Goal: Task Accomplishment & Management: Use online tool/utility

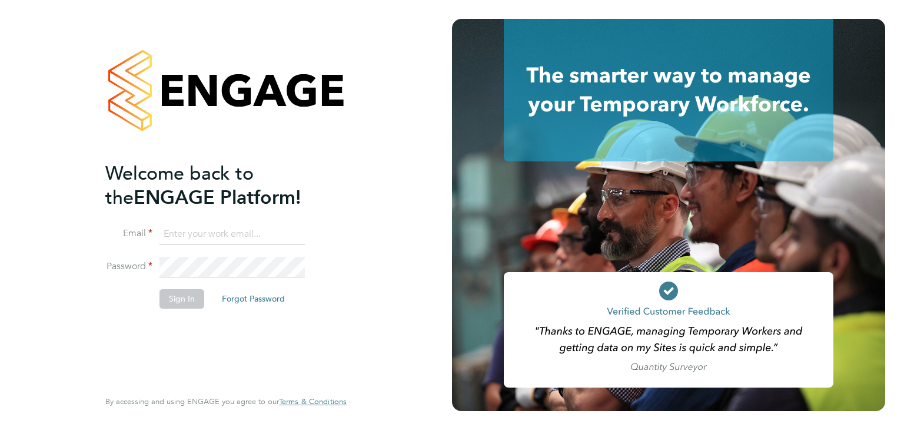
type input "valeria.erdos@citycalling.com"
click at [181, 295] on button "Sign In" at bounding box center [182, 298] width 45 height 19
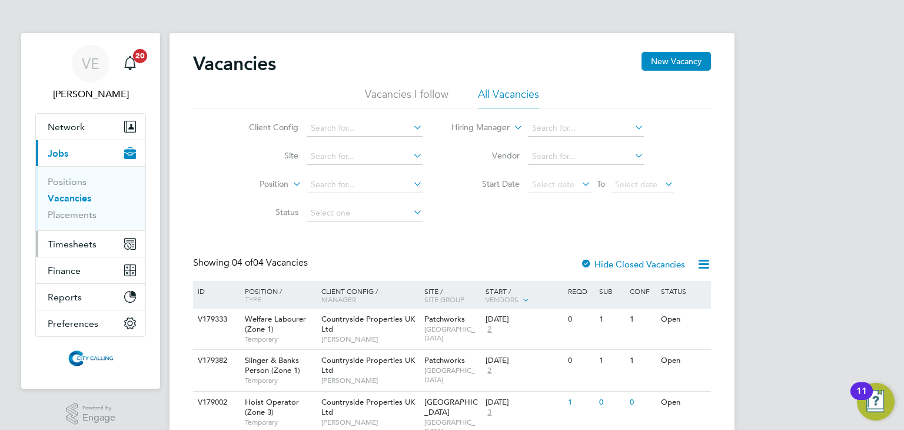
click at [64, 248] on span "Timesheets" at bounding box center [72, 243] width 49 height 11
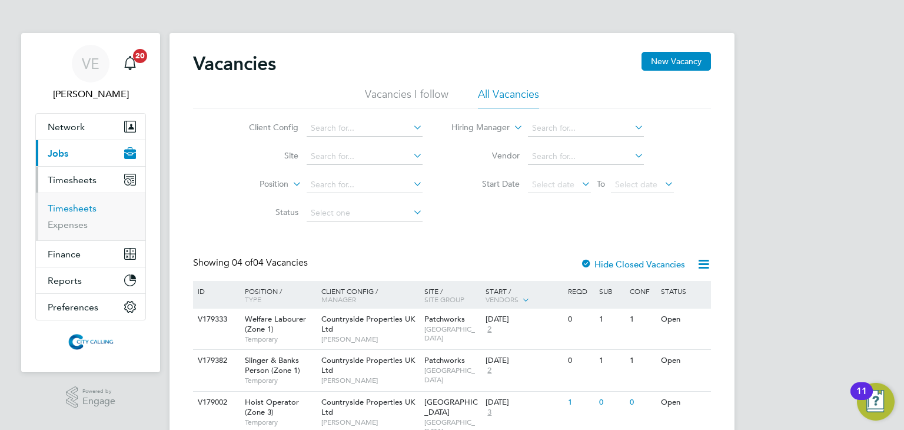
click at [85, 211] on link "Timesheets" at bounding box center [72, 208] width 49 height 11
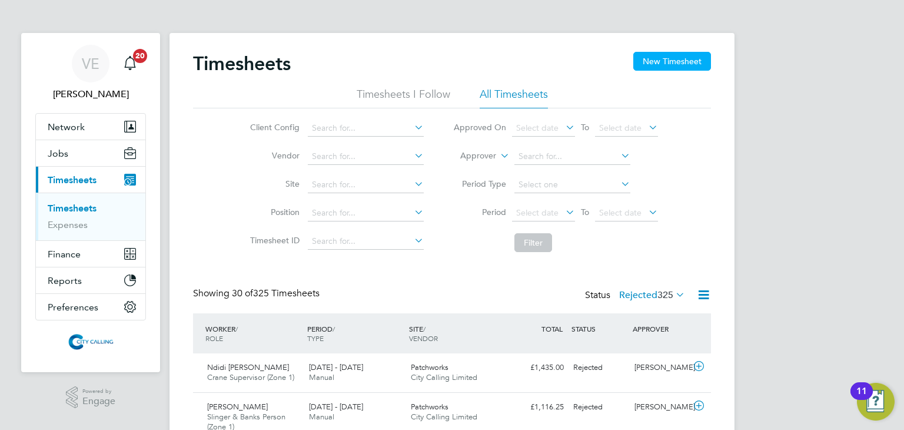
click at [688, 67] on button "New Timesheet" at bounding box center [673, 61] width 78 height 19
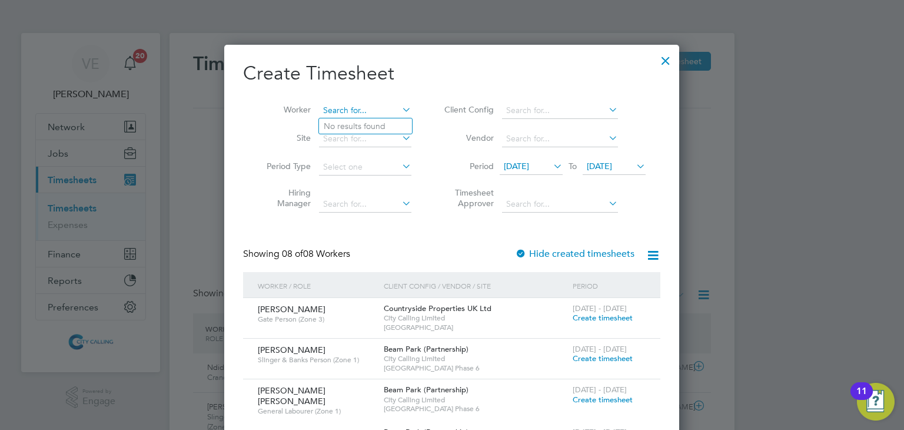
click at [334, 111] on input at bounding box center [365, 110] width 92 height 16
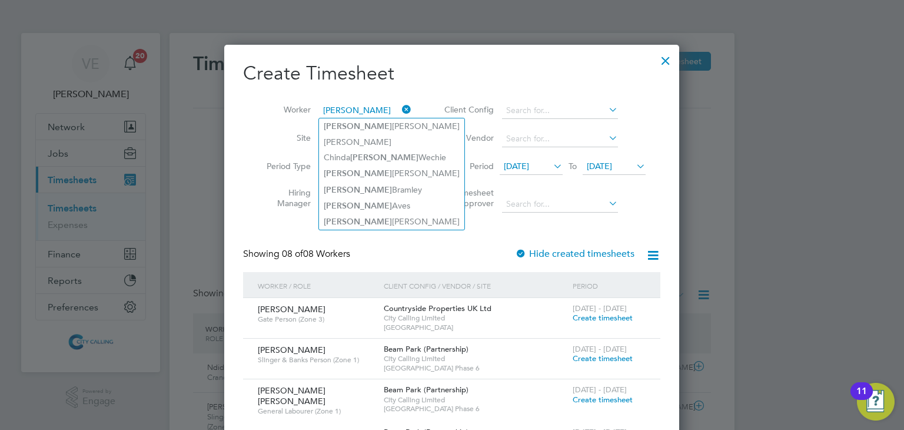
type input "michael"
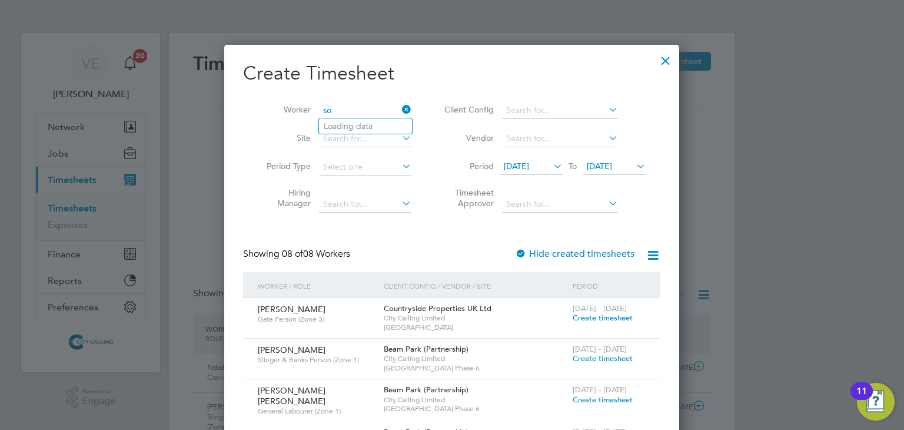
type input "s"
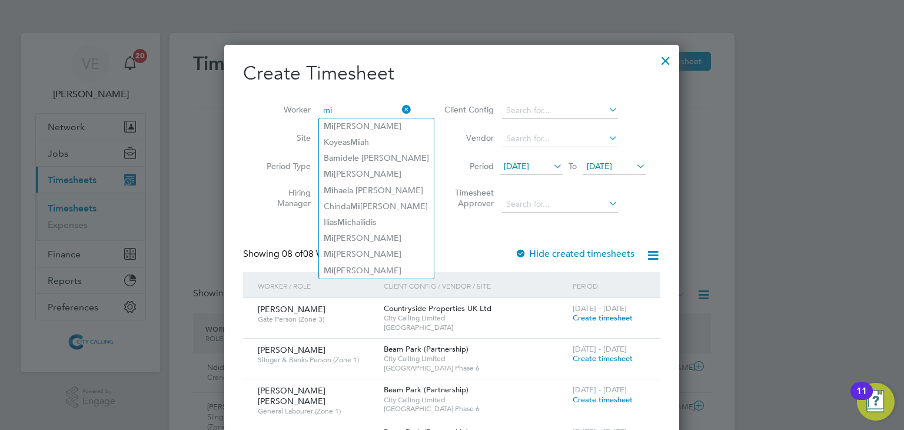
type input "mi"
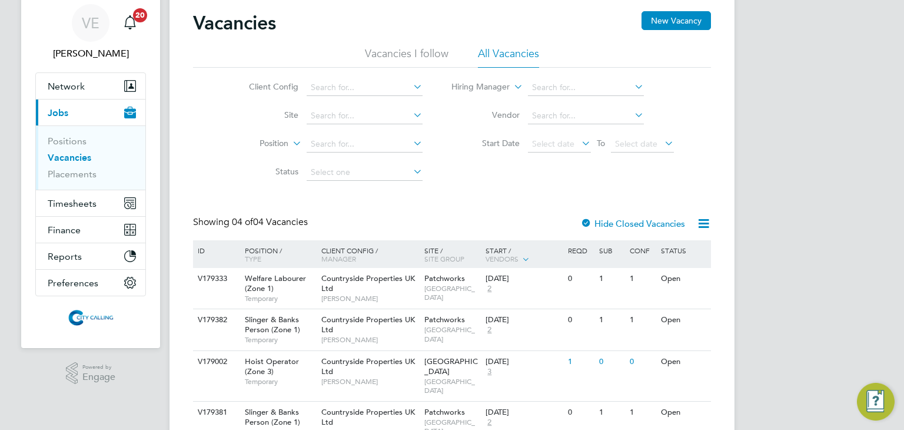
scroll to position [87, 0]
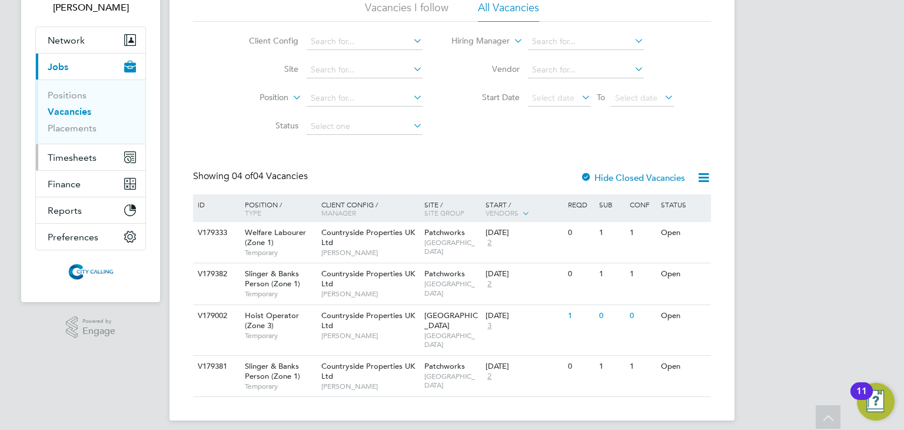
click at [105, 161] on button "Timesheets" at bounding box center [91, 157] width 110 height 26
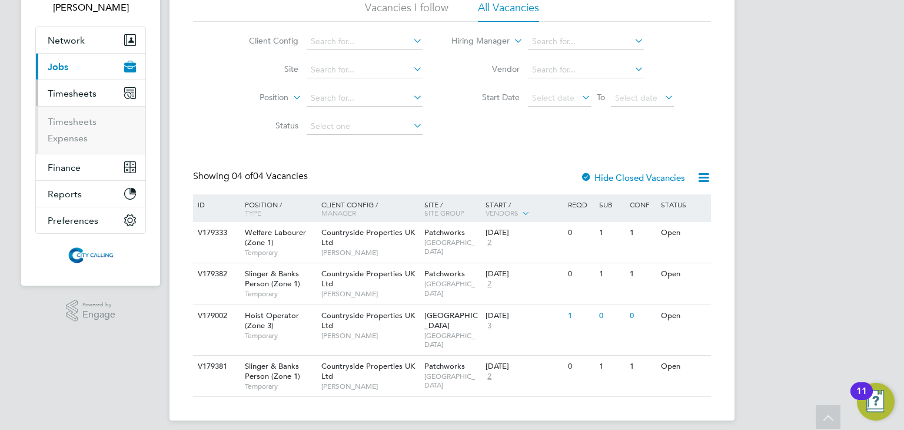
click at [87, 128] on li "Timesheets" at bounding box center [92, 124] width 88 height 16
click at [86, 124] on link "Timesheets" at bounding box center [72, 121] width 49 height 11
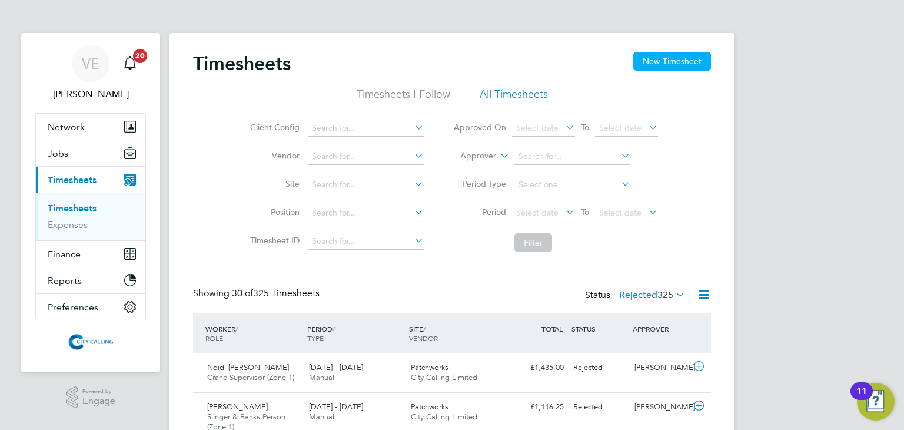
click at [666, 59] on button "New Timesheet" at bounding box center [673, 61] width 78 height 19
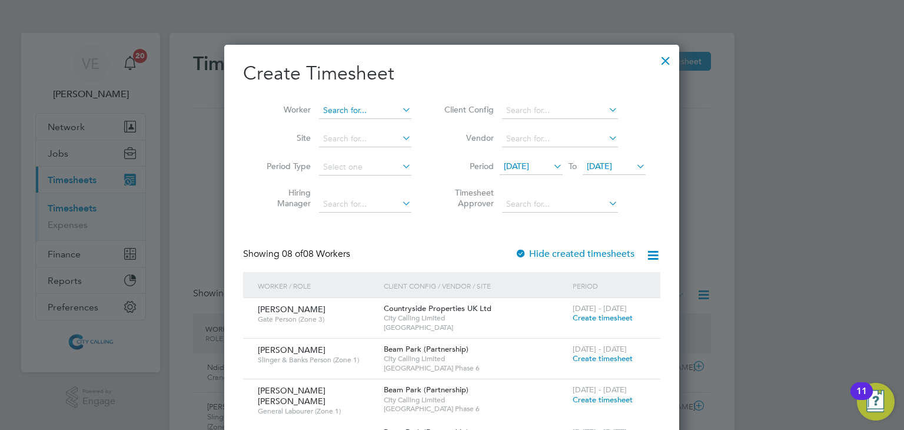
click at [365, 104] on input at bounding box center [365, 110] width 92 height 16
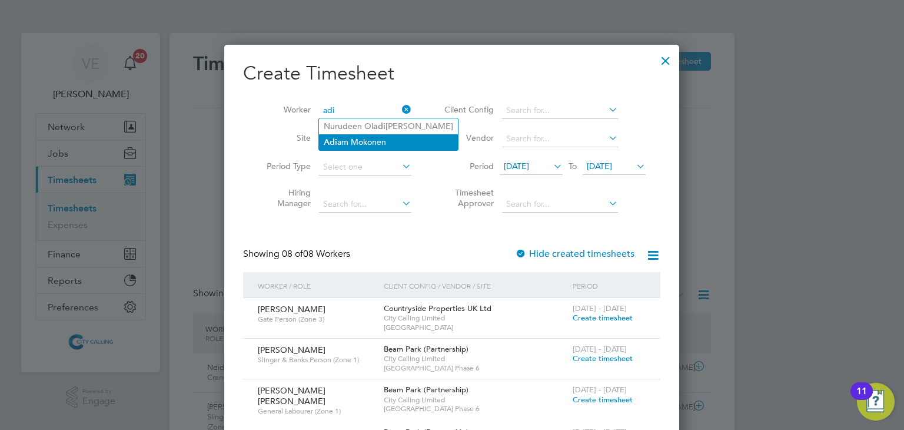
click at [365, 141] on li "Adi am [PERSON_NAME]" at bounding box center [388, 142] width 139 height 16
type input "[PERSON_NAME]"
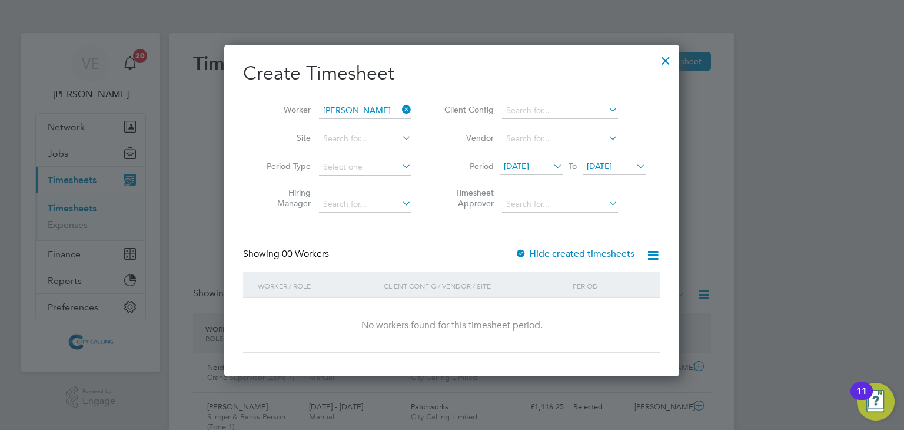
click at [573, 248] on label "Hide created timesheets" at bounding box center [575, 254] width 120 height 12
click at [632, 171] on span "[DATE]" at bounding box center [614, 167] width 63 height 16
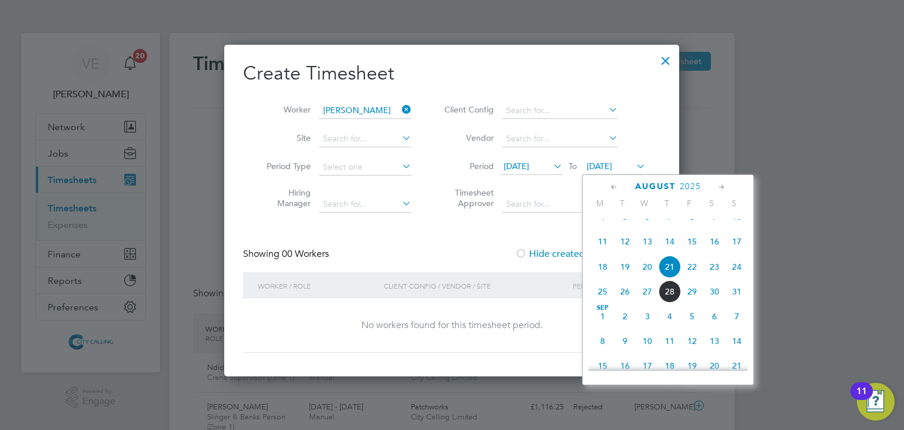
click at [742, 278] on span "24" at bounding box center [737, 267] width 22 height 22
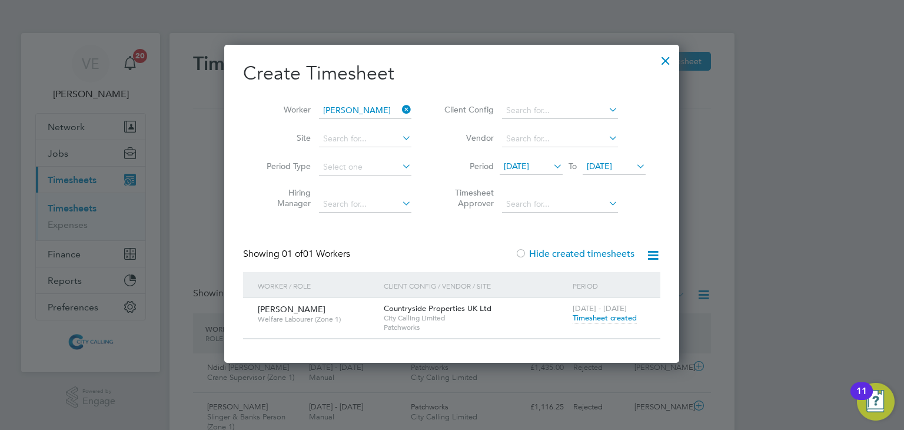
click at [603, 319] on span "Timesheet created" at bounding box center [605, 318] width 64 height 11
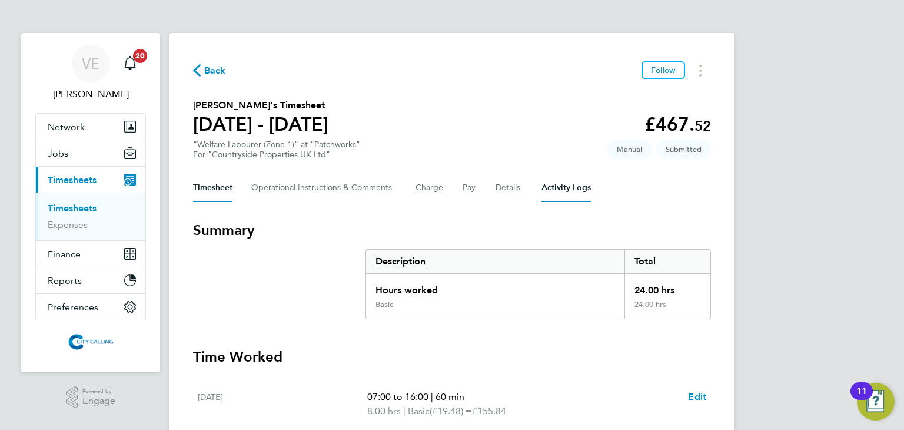
click at [582, 187] on Logs-tab "Activity Logs" at bounding box center [566, 188] width 49 height 28
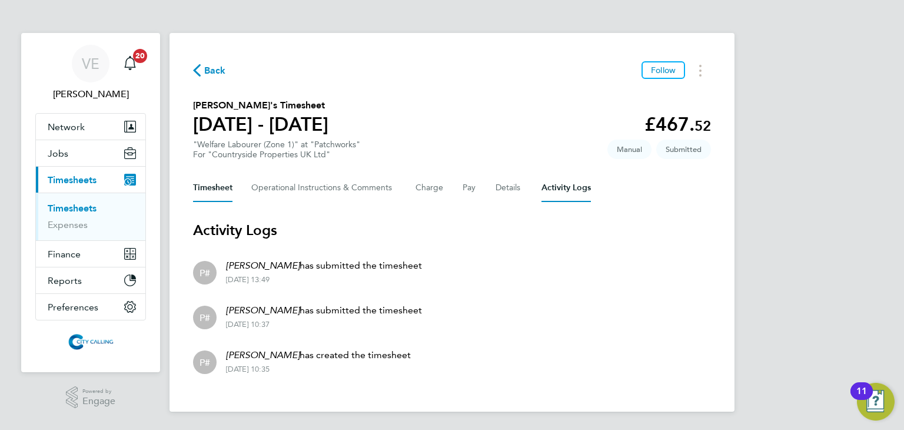
click at [222, 184] on button "Timesheet" at bounding box center [212, 188] width 39 height 28
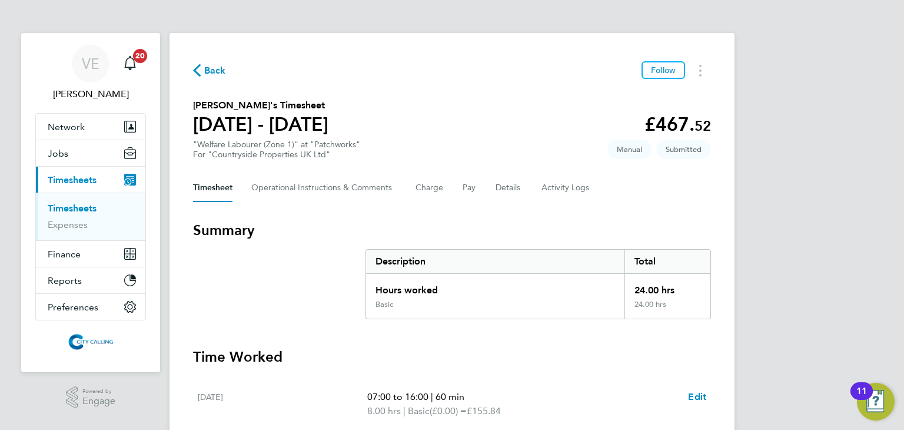
click at [202, 71] on span "Back" at bounding box center [209, 69] width 33 height 11
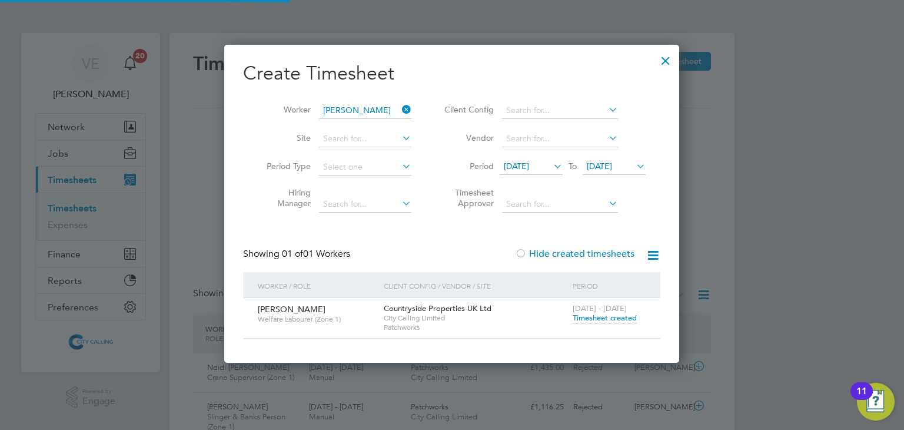
click at [400, 104] on icon at bounding box center [400, 109] width 0 height 16
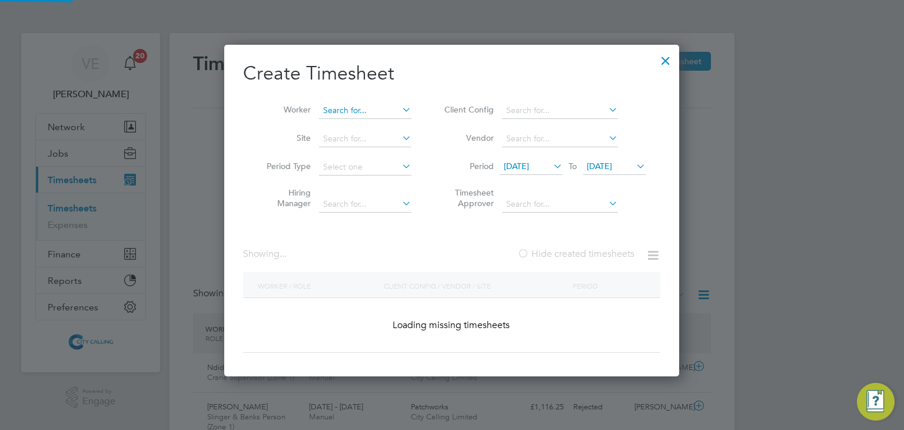
click at [379, 108] on input at bounding box center [365, 110] width 92 height 16
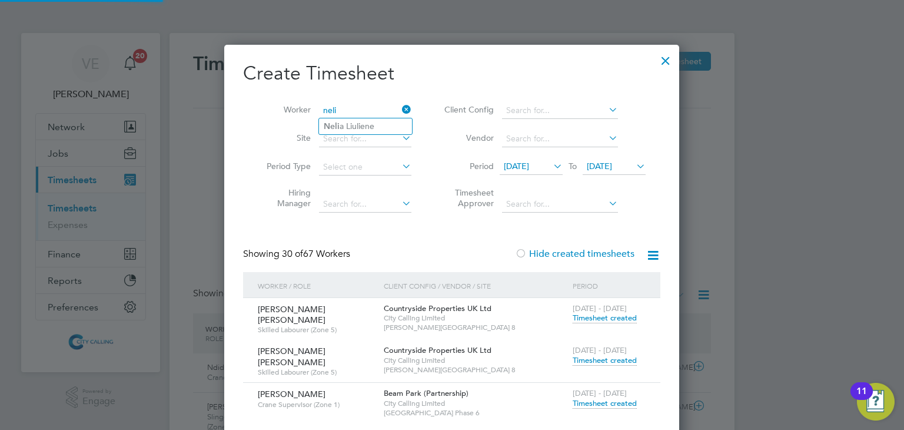
click at [374, 127] on li "Neli a Liuliene" at bounding box center [365, 126] width 93 height 16
type input "[PERSON_NAME]"
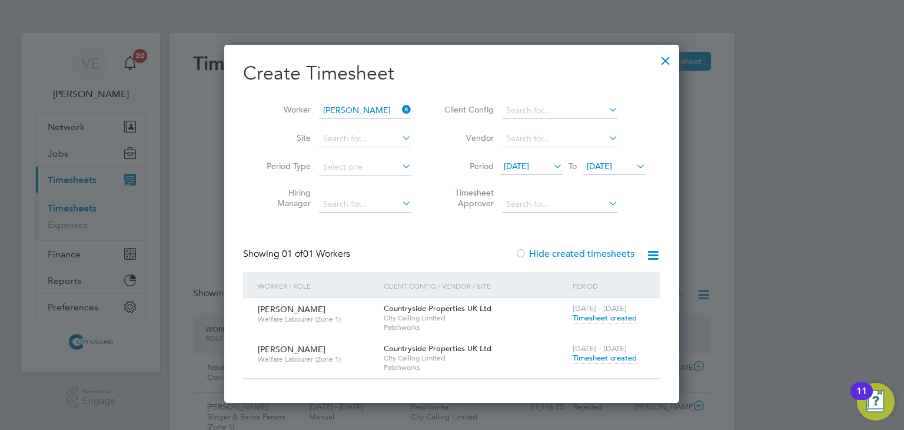
click at [598, 362] on span "Timesheet created" at bounding box center [605, 358] width 64 height 11
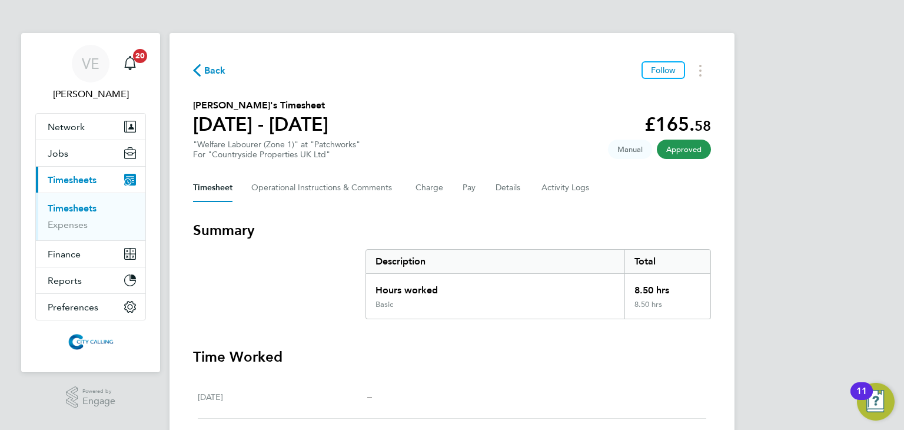
click at [203, 72] on span "Back" at bounding box center [209, 69] width 33 height 11
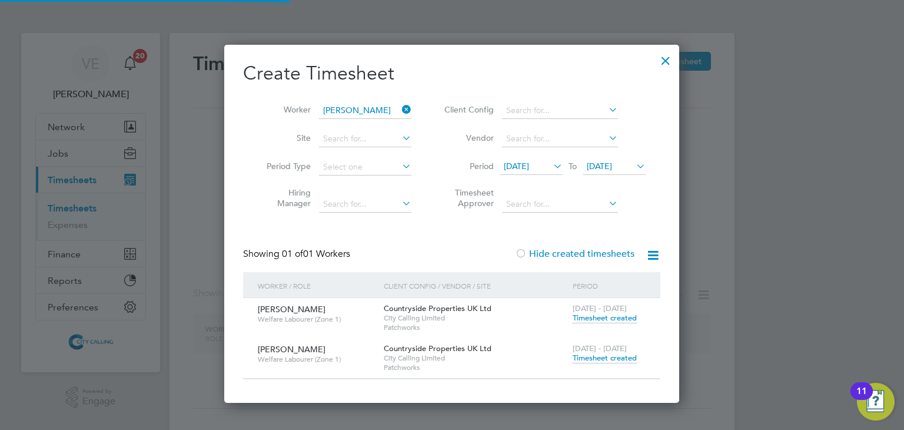
click at [628, 314] on span "Timesheet created" at bounding box center [605, 318] width 64 height 11
